Goal: Task Accomplishment & Management: Manage account settings

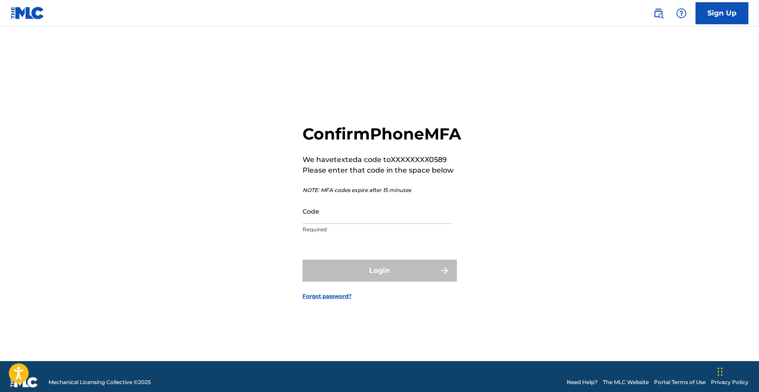
click at [391, 224] on input "Code" at bounding box center [377, 210] width 149 height 25
paste input "[EMAIL_ADDRESS][DOMAIN_NAME]"
paste input "037208"
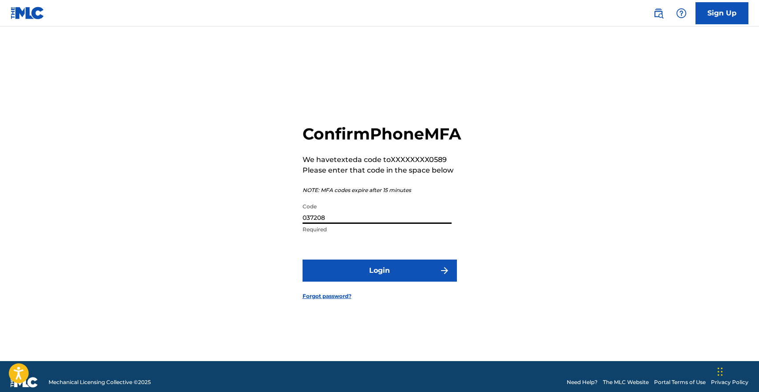
type input "037208"
click at [398, 280] on button "Login" at bounding box center [380, 270] width 154 height 22
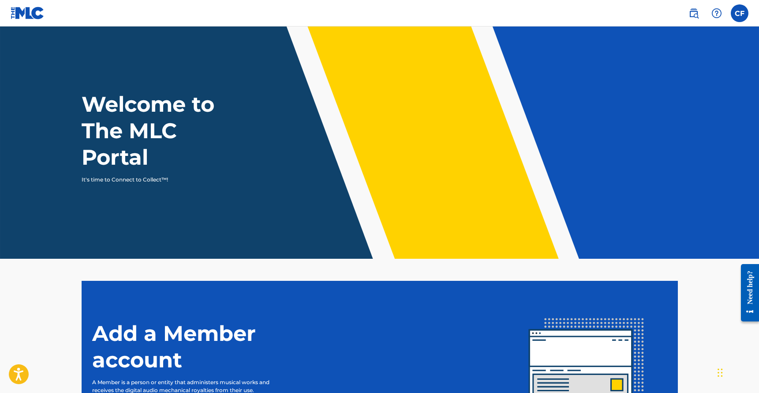
click at [750, 12] on nav "CF CF [PERSON_NAME] [PERSON_NAME][EMAIL_ADDRESS][DOMAIN_NAME] Notification Pref…" at bounding box center [379, 13] width 759 height 26
click at [744, 12] on label at bounding box center [740, 13] width 18 height 18
click at [740, 13] on input "CF [PERSON_NAME] [PERSON_NAME][EMAIL_ADDRESS][DOMAIN_NAME] Notification Prefere…" at bounding box center [740, 13] width 0 height 0
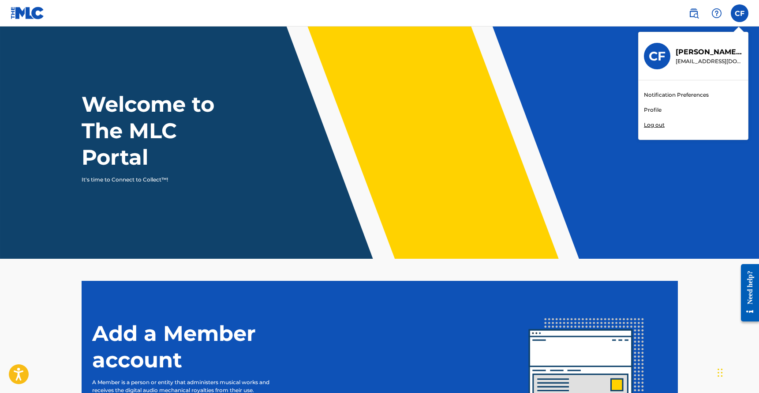
click at [692, 19] on link at bounding box center [694, 13] width 18 height 18
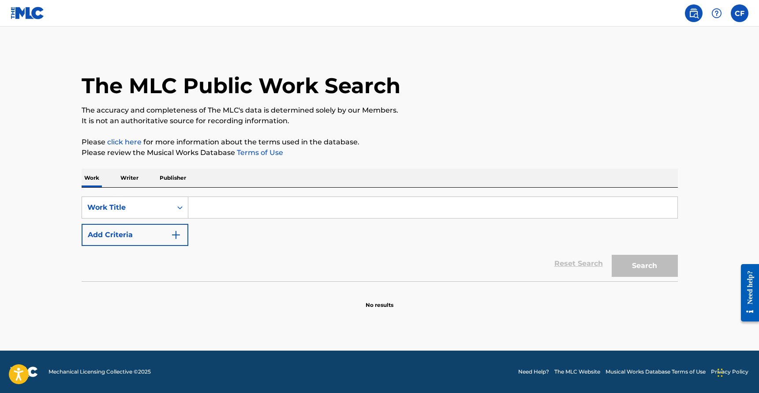
click at [27, 7] on img at bounding box center [28, 13] width 34 height 13
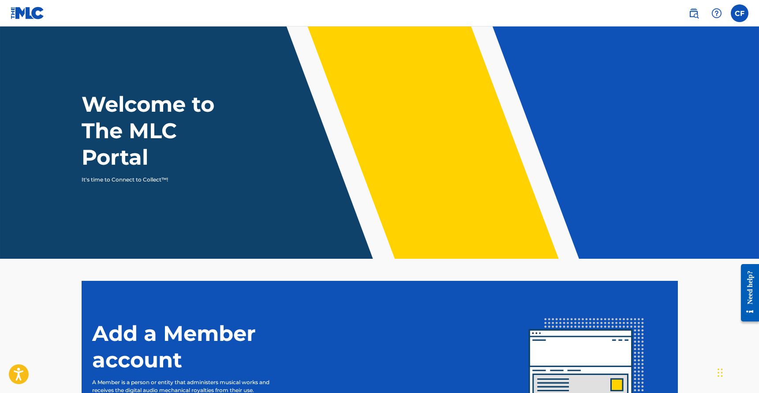
click at [736, 9] on label at bounding box center [740, 13] width 18 height 18
click at [740, 13] on input "CF [PERSON_NAME] [PERSON_NAME][EMAIL_ADDRESS][DOMAIN_NAME] Notification Prefere…" at bounding box center [740, 13] width 0 height 0
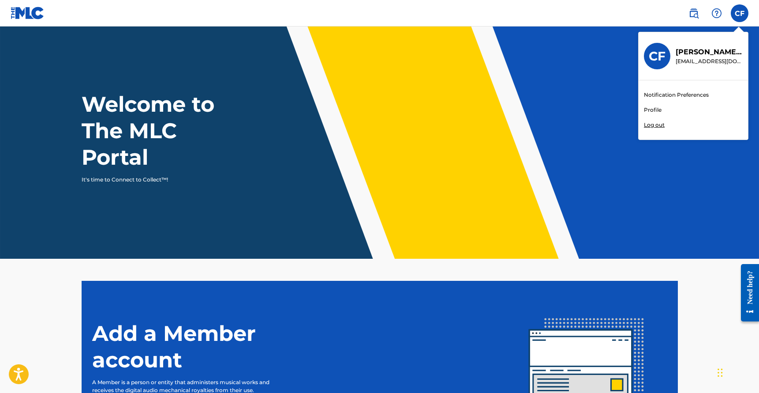
click at [642, 115] on div "Notification Preferences Profile Log out" at bounding box center [693, 109] width 109 height 59
click at [740, 13] on input "CF [PERSON_NAME] [PERSON_NAME][EMAIL_ADDRESS][DOMAIN_NAME] Notification Prefere…" at bounding box center [740, 13] width 0 height 0
click at [656, 108] on link "Profile" at bounding box center [653, 110] width 18 height 8
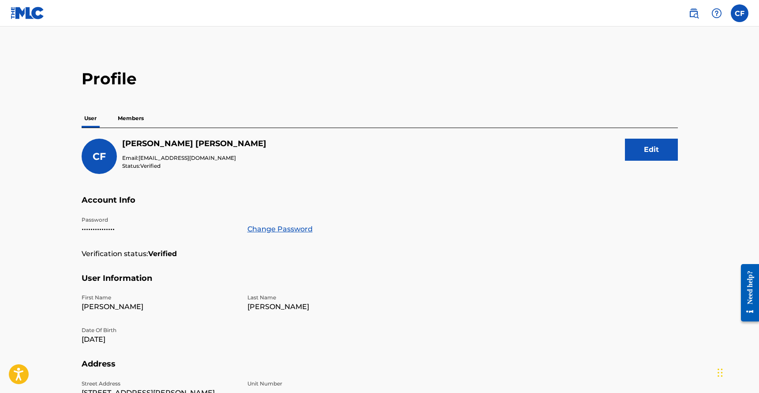
click at [126, 117] on p "Members" at bounding box center [130, 118] width 31 height 19
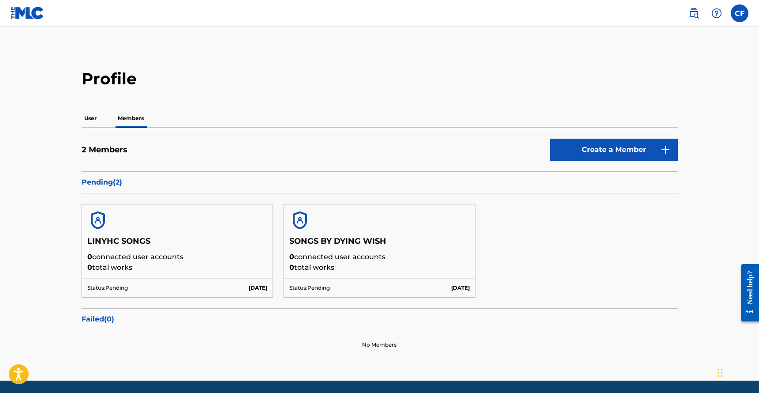
click at [367, 242] on h5 "SONGS BY DYING WISH" at bounding box center [379, 243] width 180 height 15
click at [475, 254] on div "LINYHC SONGS 0 connected user accounts 0 total works Status: Pending [DATE] SON…" at bounding box center [380, 250] width 596 height 115
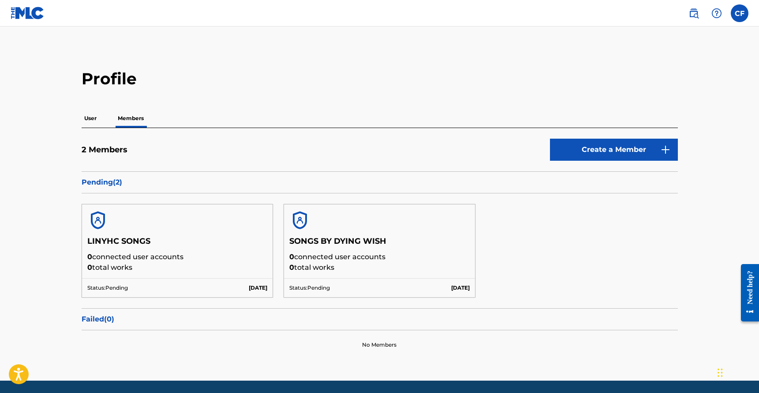
click at [607, 280] on div "LINYHC SONGS 0 connected user accounts 0 total works Status: Pending [DATE] SON…" at bounding box center [380, 250] width 596 height 115
click at [547, 30] on main "Profile User Members 2 Members Create a Member Pending ( 2 ) LINYHC SONGS 0 con…" at bounding box center [379, 203] width 759 height 354
